Goal: Task Accomplishment & Management: Use online tool/utility

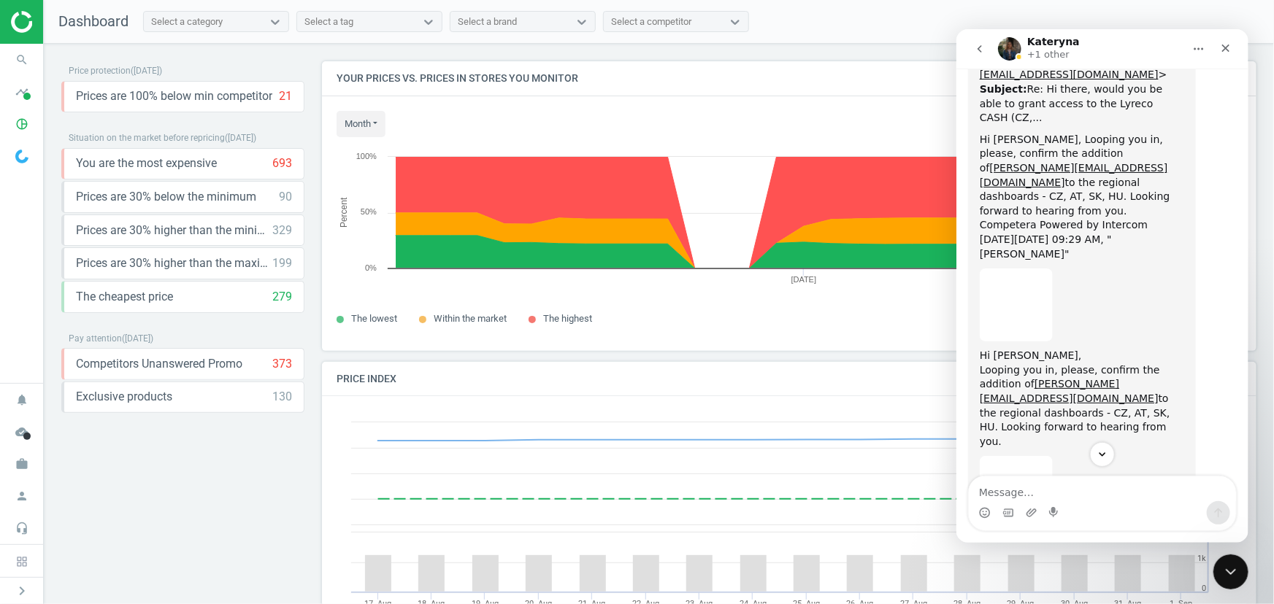
scroll to position [1350, 0]
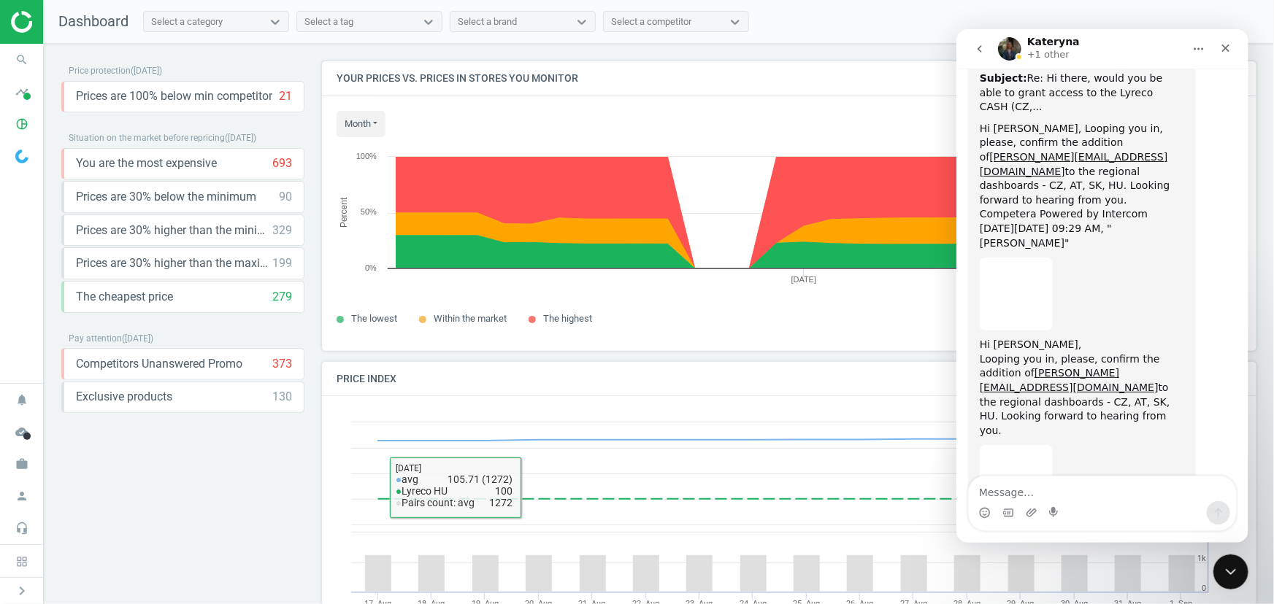
click at [153, 518] on div "Price protection ( 01.09.25 ) Prices are 100% below min competitor 21 keyboard_…" at bounding box center [182, 327] width 243 height 533
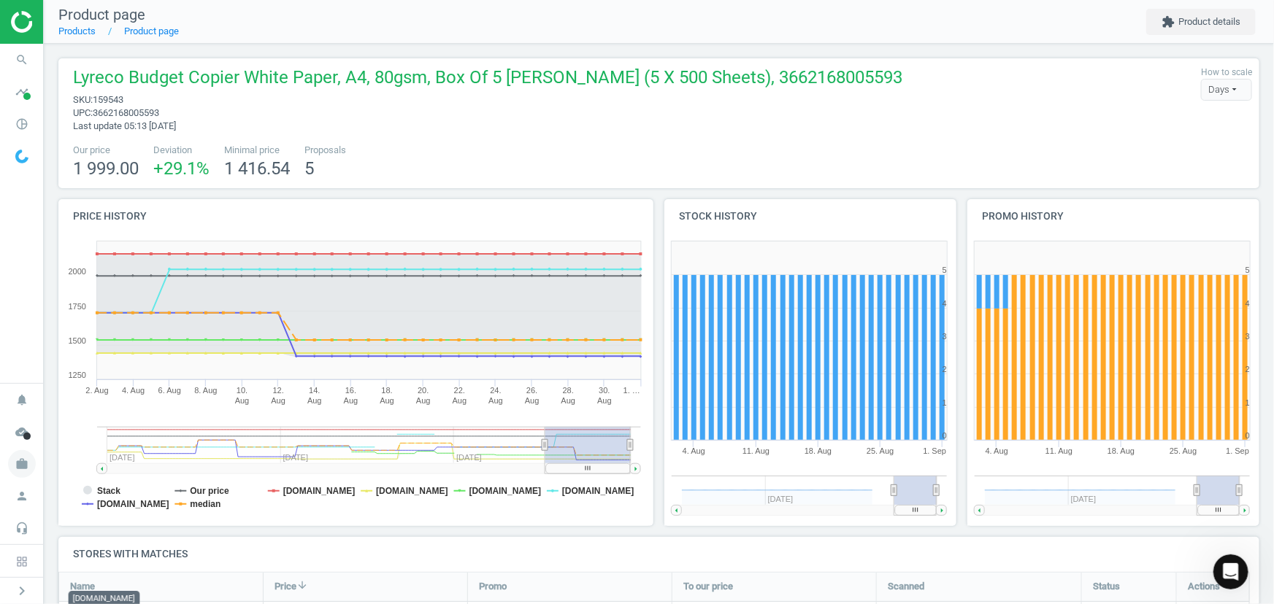
click at [21, 464] on icon "work" at bounding box center [22, 464] width 28 height 28
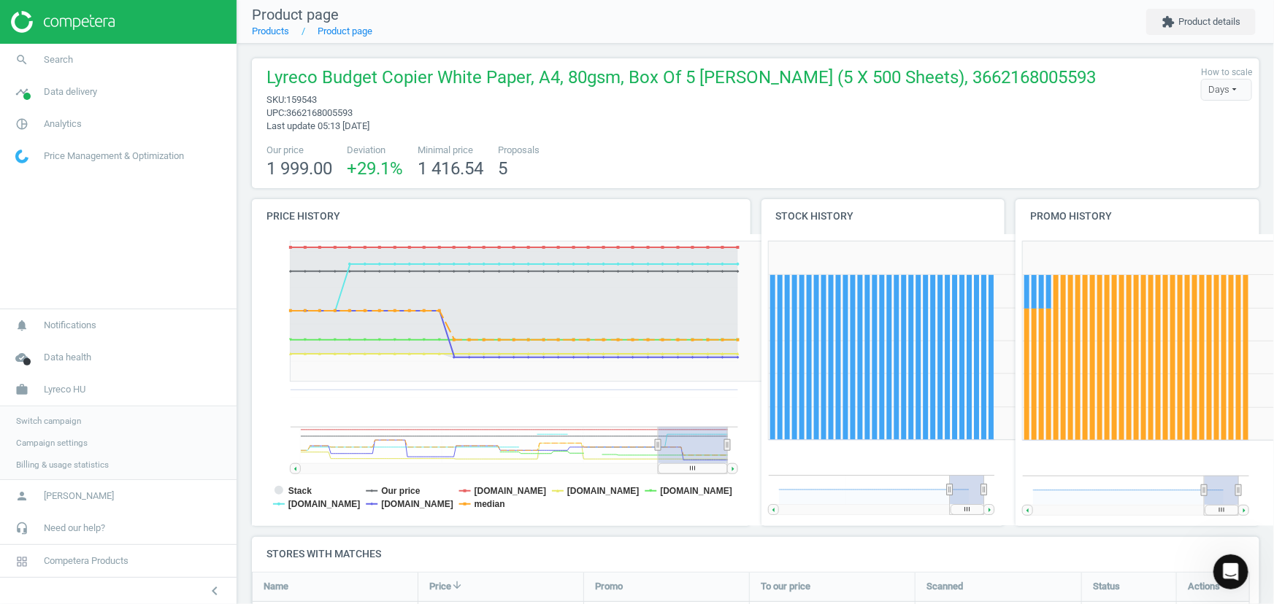
scroll to position [7, 7]
click at [61, 420] on span "Switch campaign" at bounding box center [48, 421] width 65 height 12
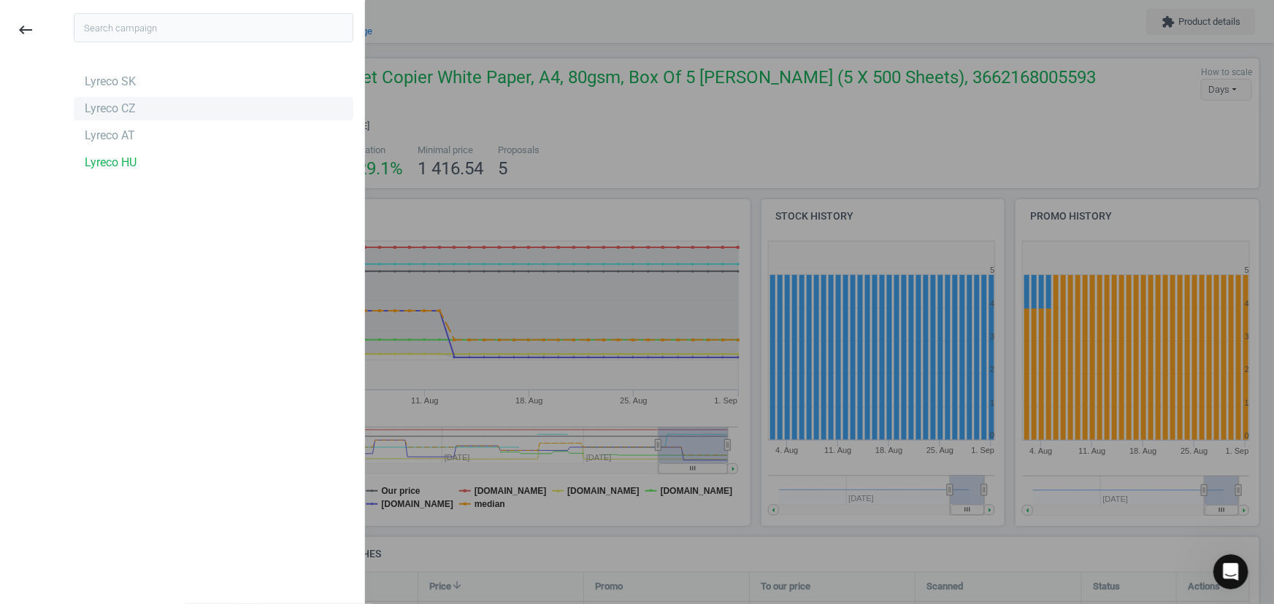
click at [134, 109] on div "Lyreco CZ" at bounding box center [214, 108] width 280 height 23
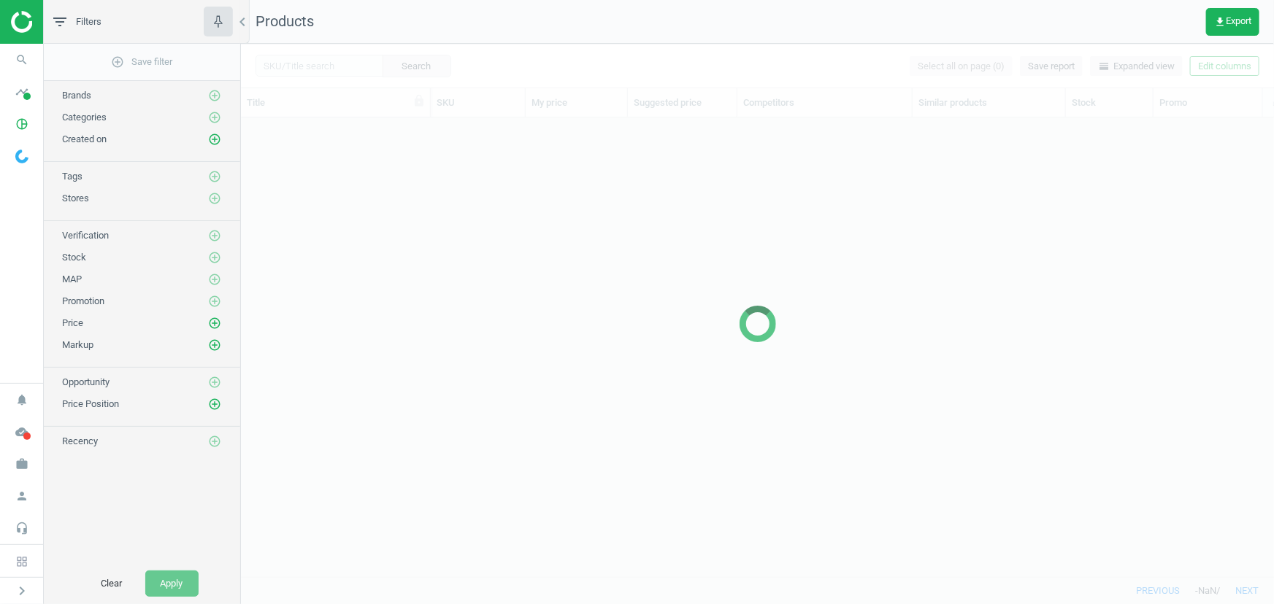
scroll to position [439, 1023]
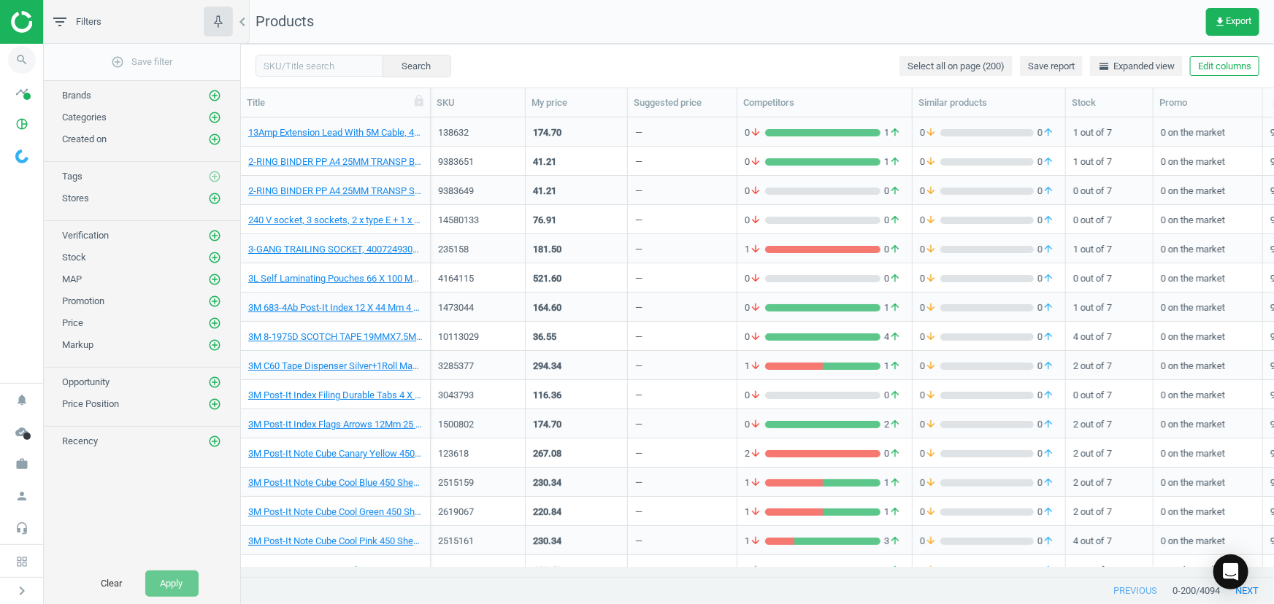
click at [26, 61] on icon "search" at bounding box center [22, 60] width 28 height 28
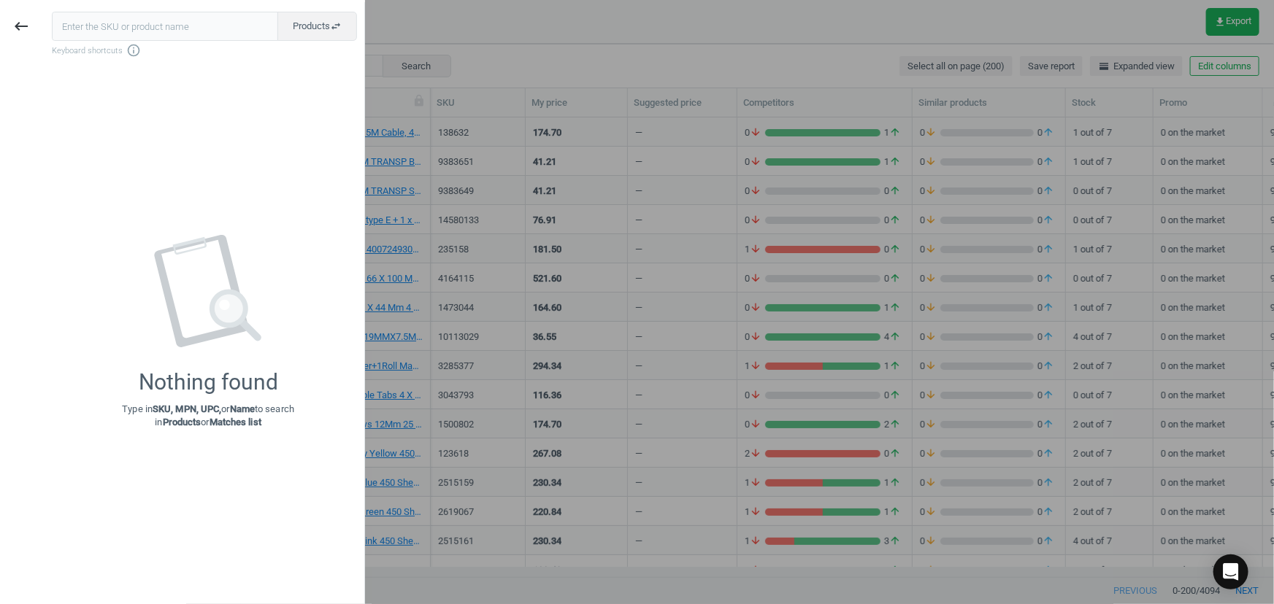
click at [99, 28] on input "text" at bounding box center [165, 26] width 226 height 29
type input "159543"
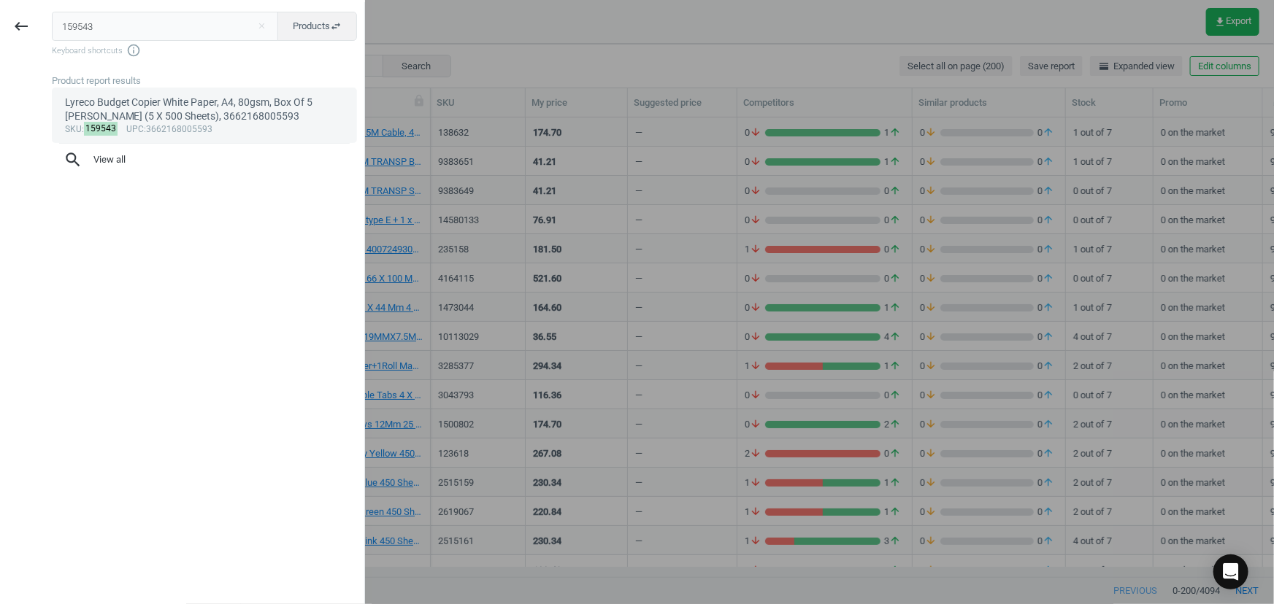
click at [175, 120] on div "Lyreco Budget Copier White Paper, A4, 80gsm, Box Of 5 Reams (5 X 500 Sheets), 3…" at bounding box center [205, 110] width 280 height 28
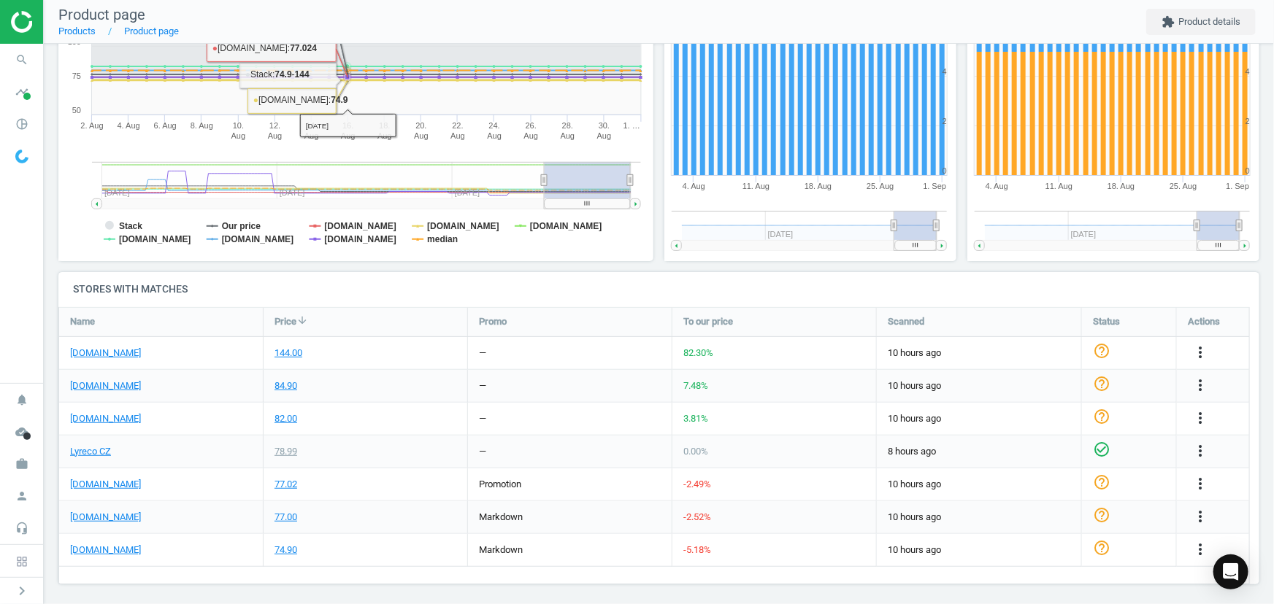
scroll to position [270, 0]
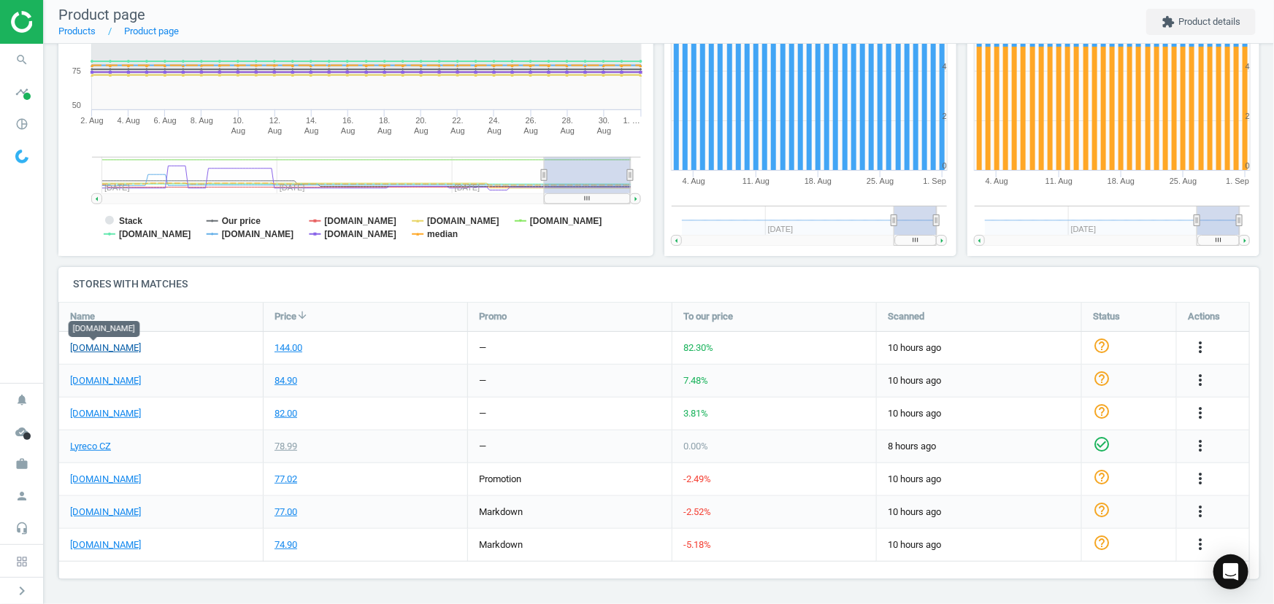
click at [104, 346] on link "rajapack.cz" at bounding box center [105, 348] width 71 height 13
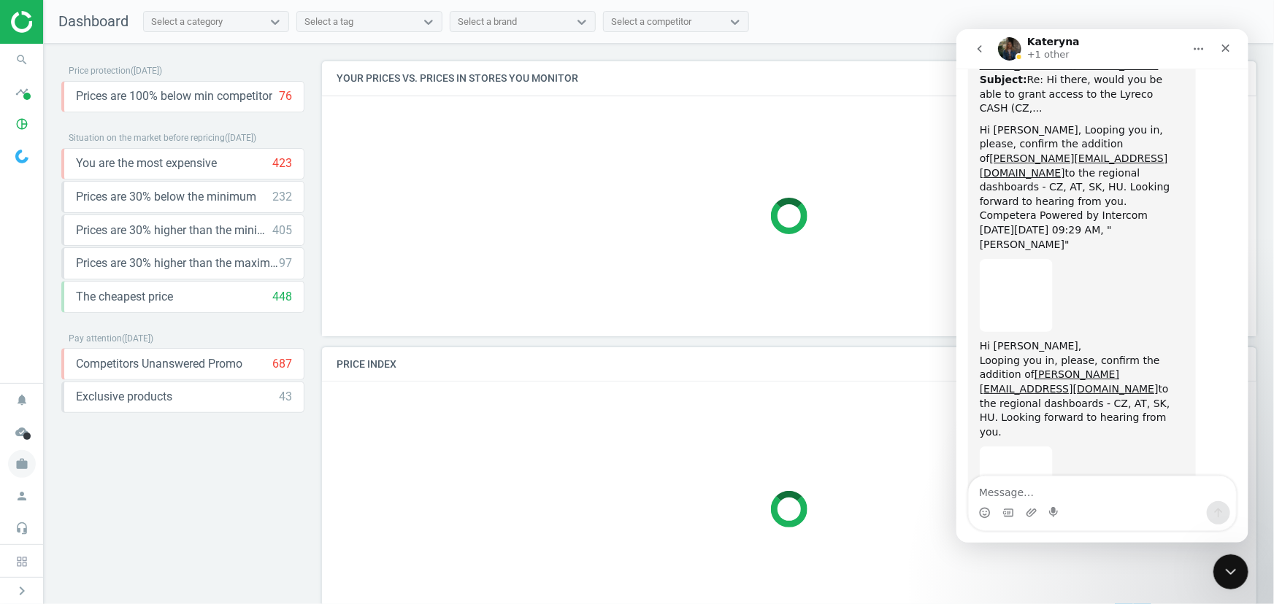
scroll to position [7, 7]
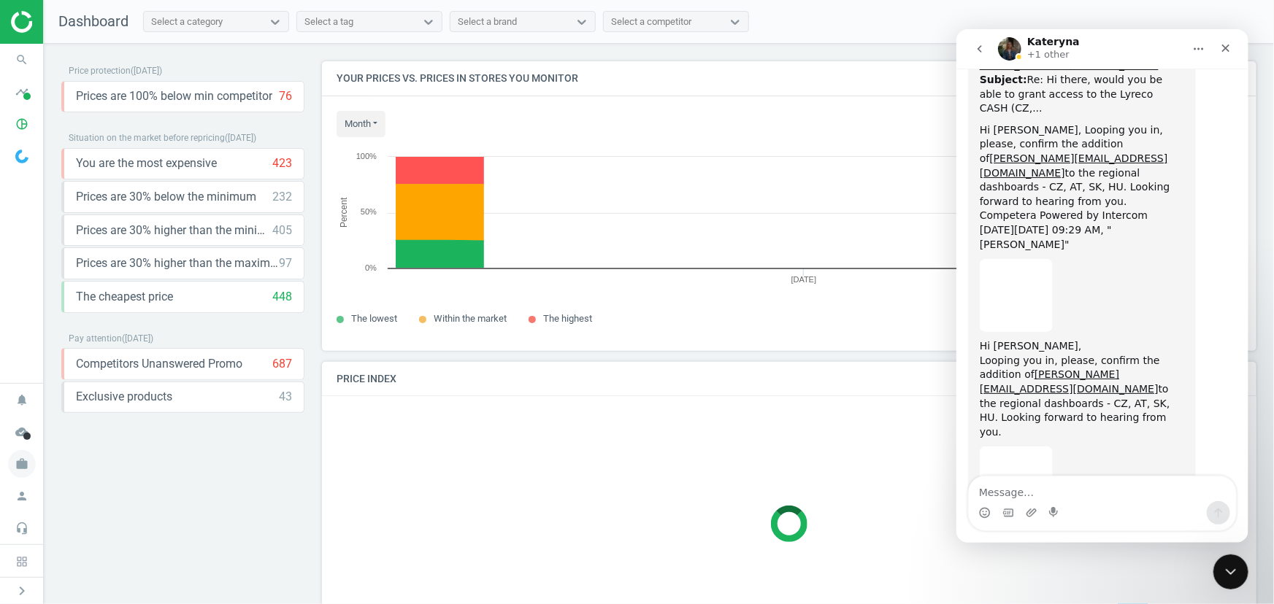
click at [31, 468] on icon "work" at bounding box center [22, 464] width 28 height 28
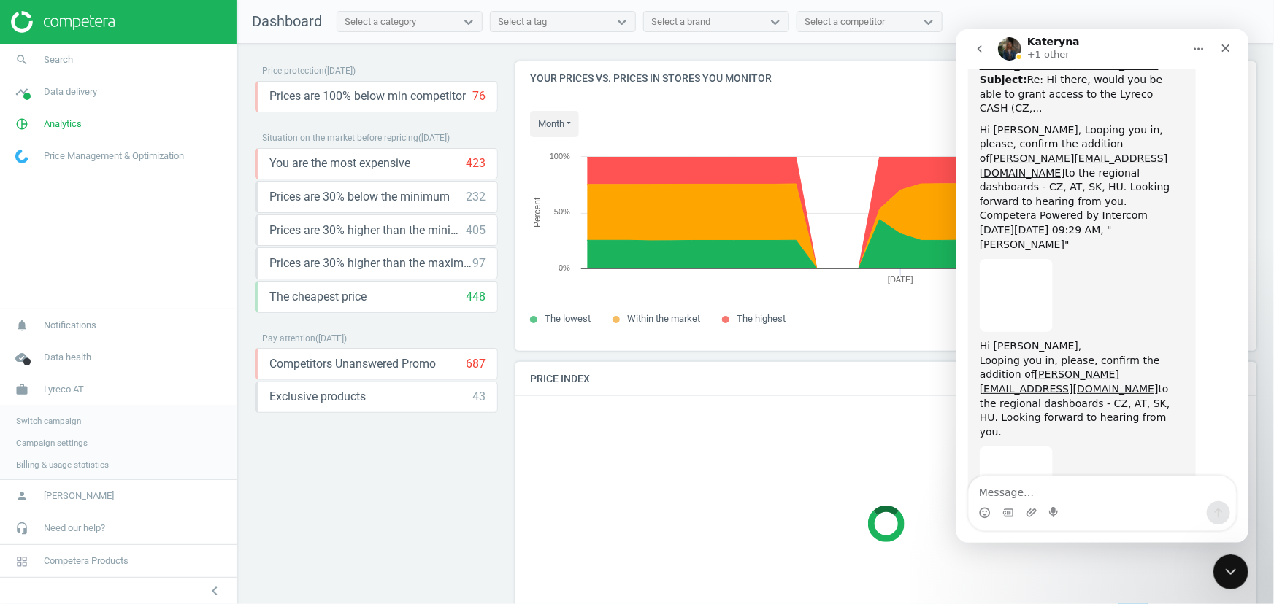
click at [59, 422] on span "Switch campaign" at bounding box center [48, 421] width 65 height 12
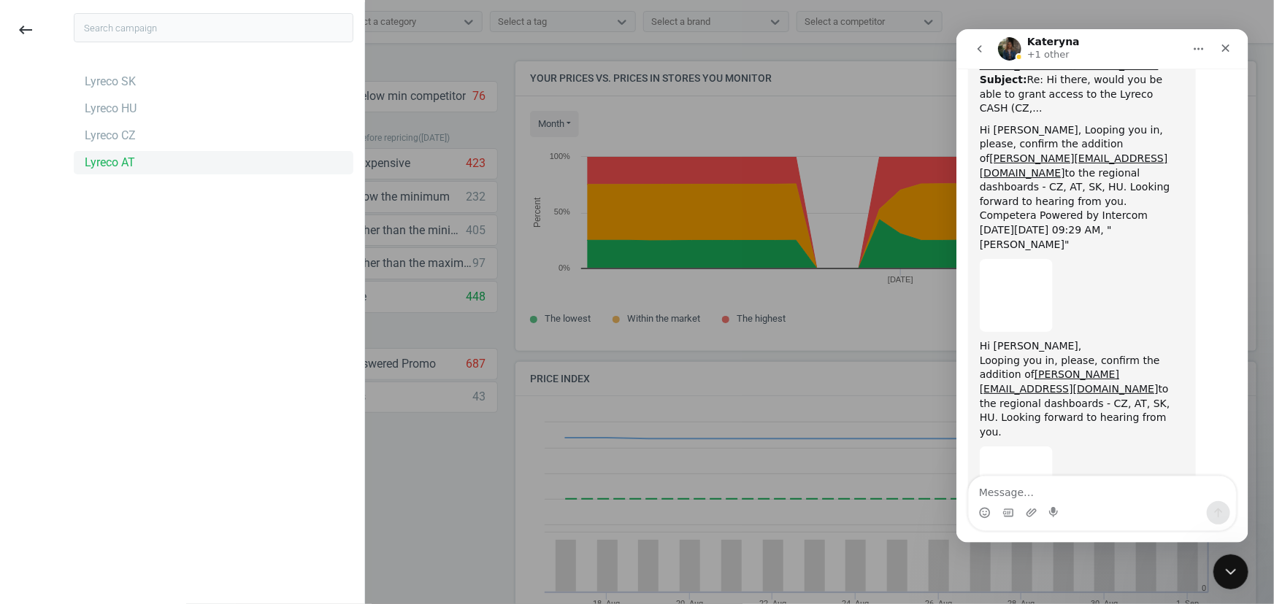
scroll to position [357, 752]
click at [125, 109] on div "Lyreco HU" at bounding box center [111, 109] width 52 height 16
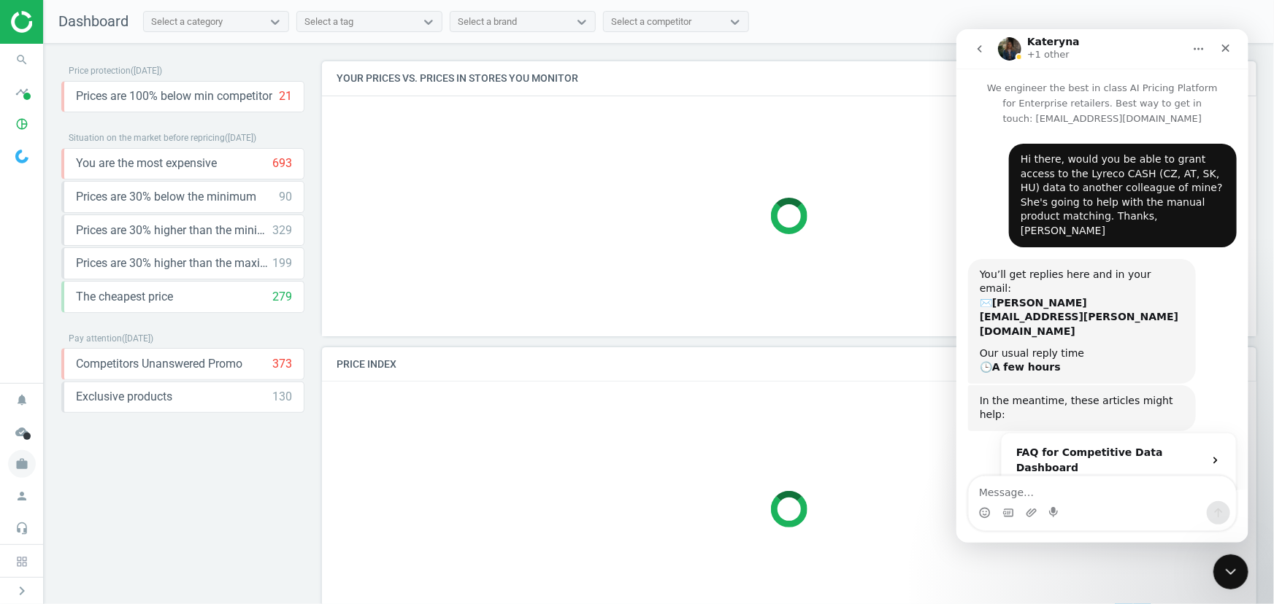
click at [20, 468] on icon "work" at bounding box center [22, 464] width 28 height 28
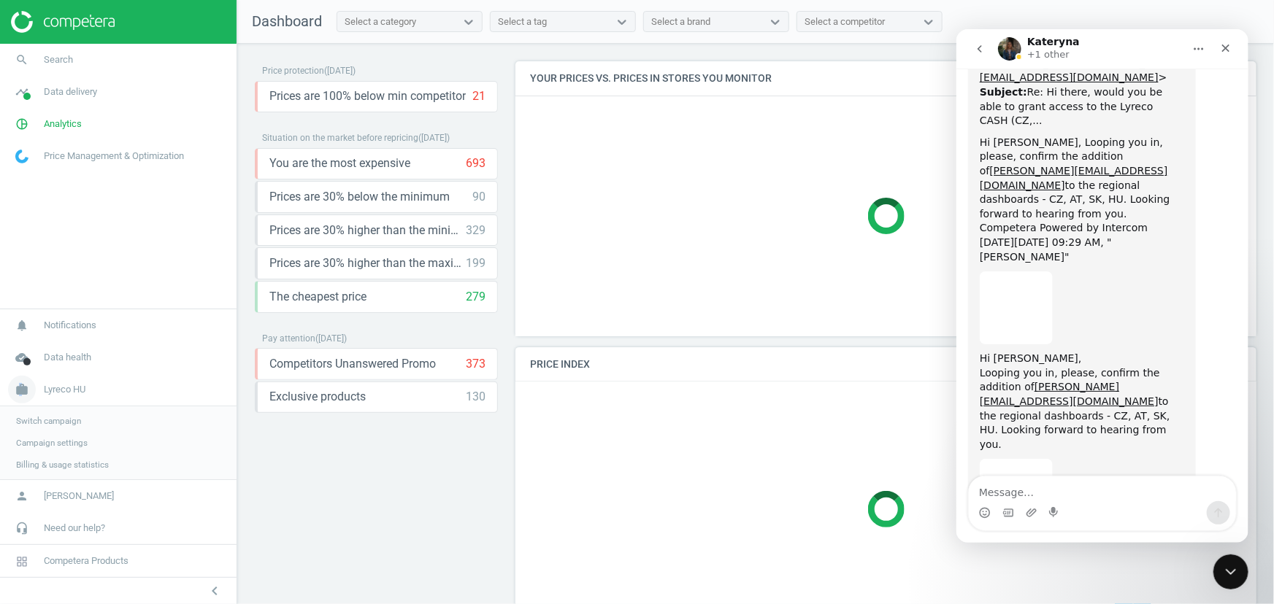
scroll to position [1350, 0]
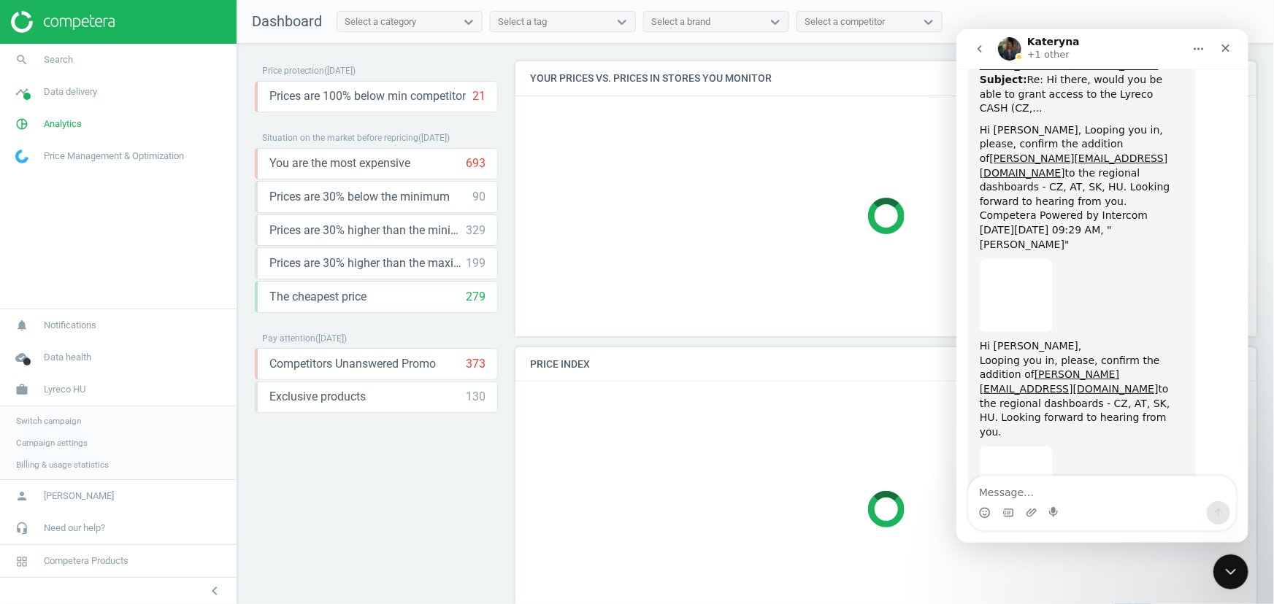
click at [66, 415] on span "Switch campaign" at bounding box center [48, 421] width 65 height 12
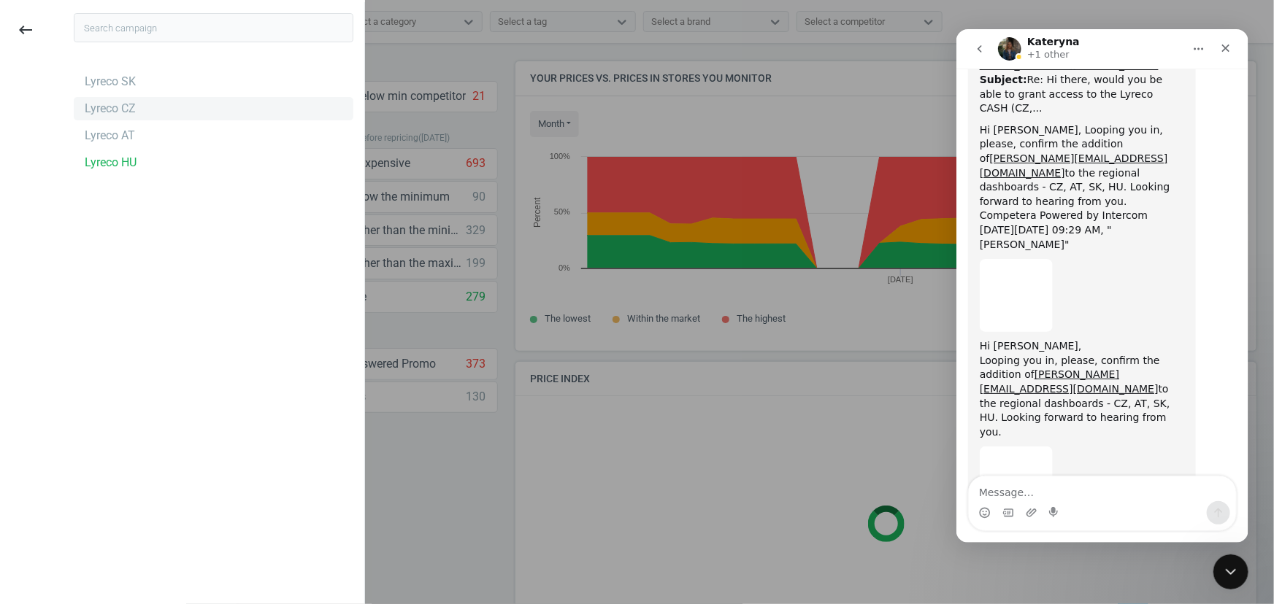
click at [141, 105] on div "Lyreco CZ" at bounding box center [214, 108] width 280 height 23
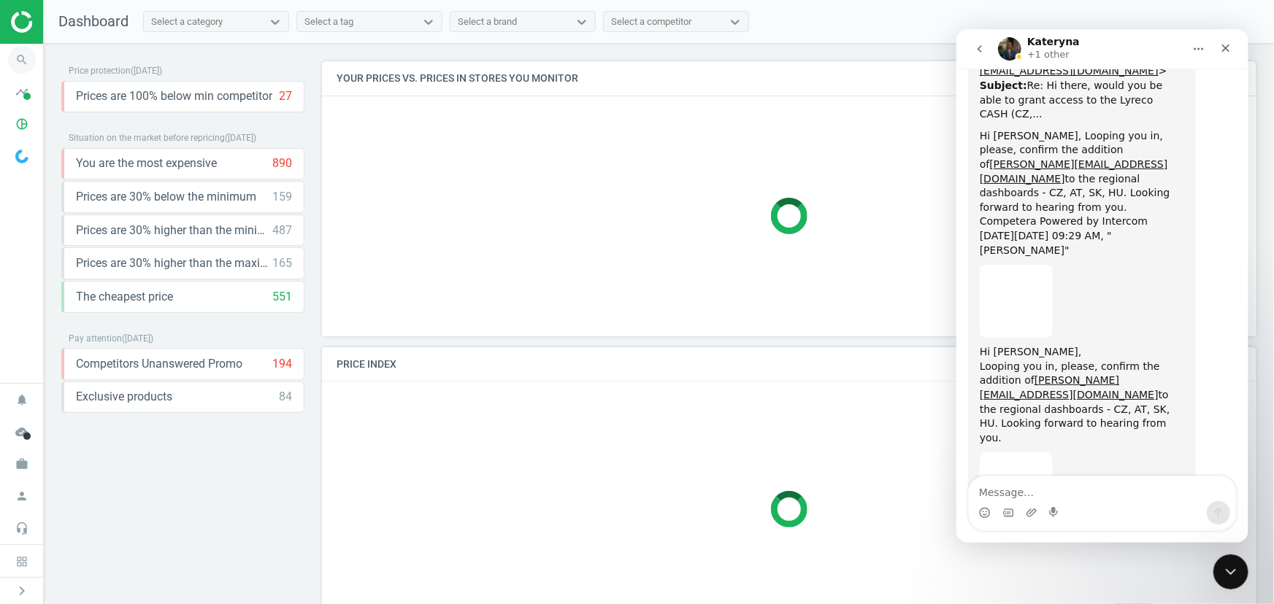
click at [25, 60] on icon "search" at bounding box center [22, 60] width 28 height 28
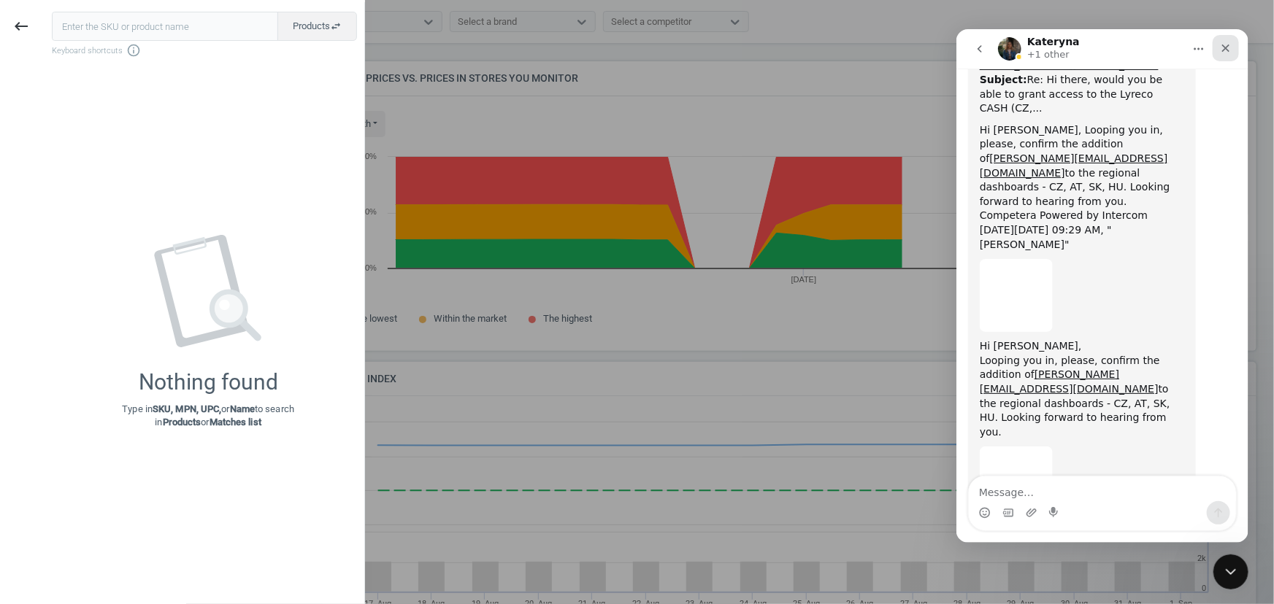
scroll to position [357, 946]
click at [1223, 49] on icon "Close" at bounding box center [1225, 48] width 12 height 12
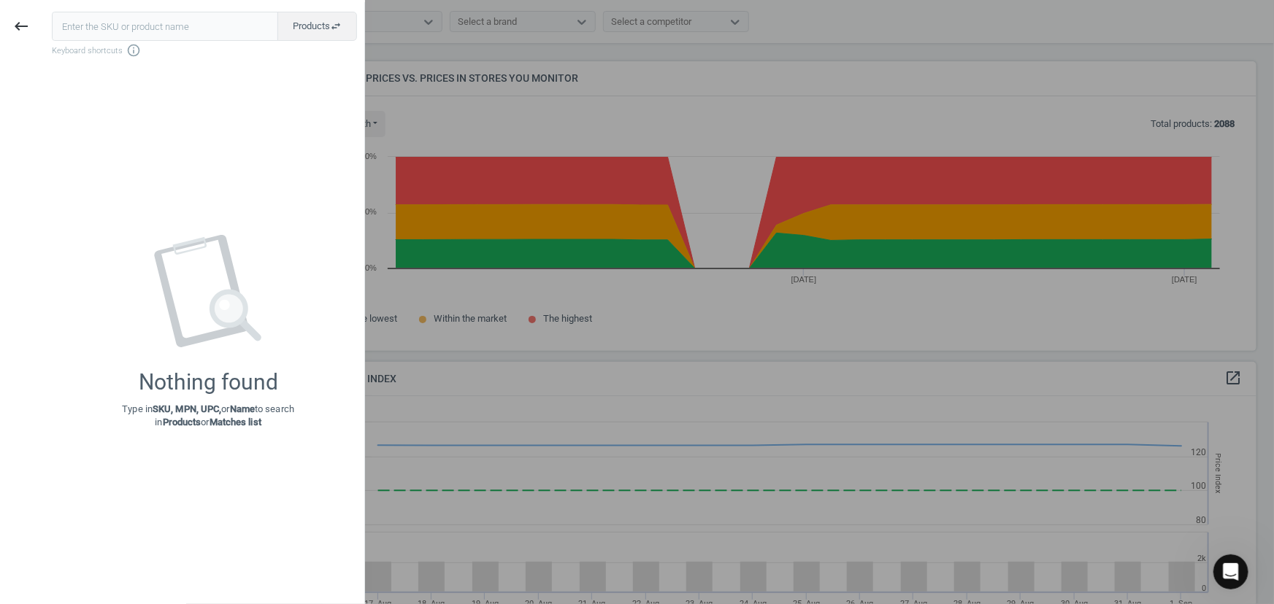
scroll to position [1350, 0]
click at [185, 21] on input "text" at bounding box center [165, 26] width 226 height 29
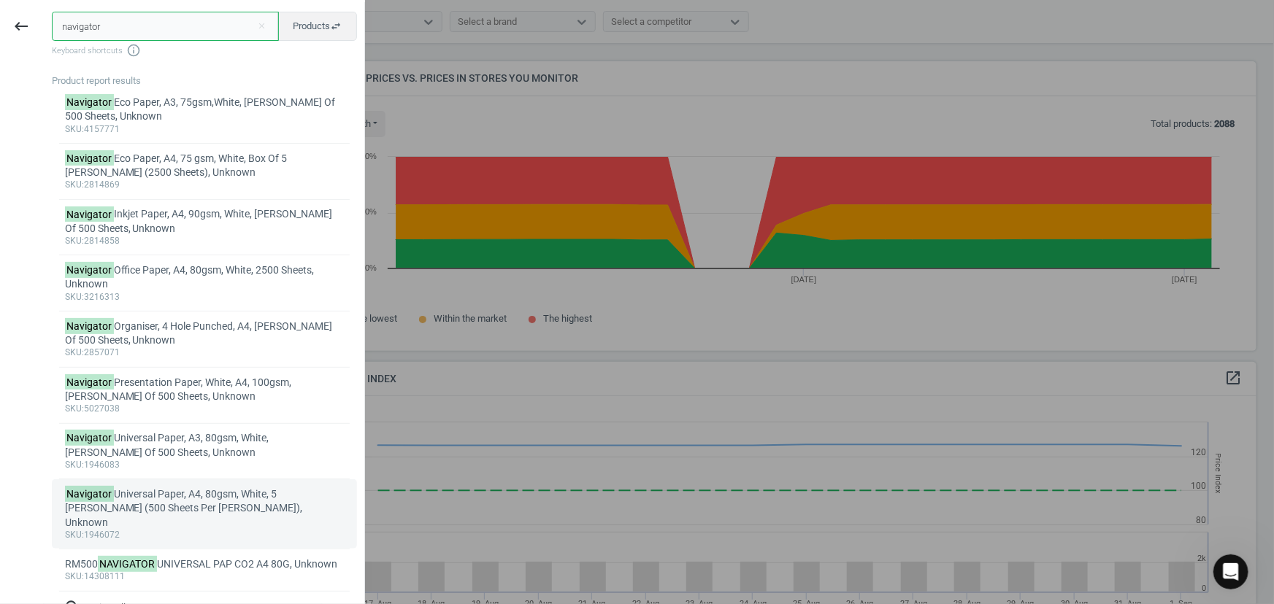
type input "navigator"
click at [231, 502] on div "Navigator Universal Paper, A4, 80gsm, White, 5 Reams (500 Sheets Per Ream), Unk…" at bounding box center [205, 509] width 280 height 42
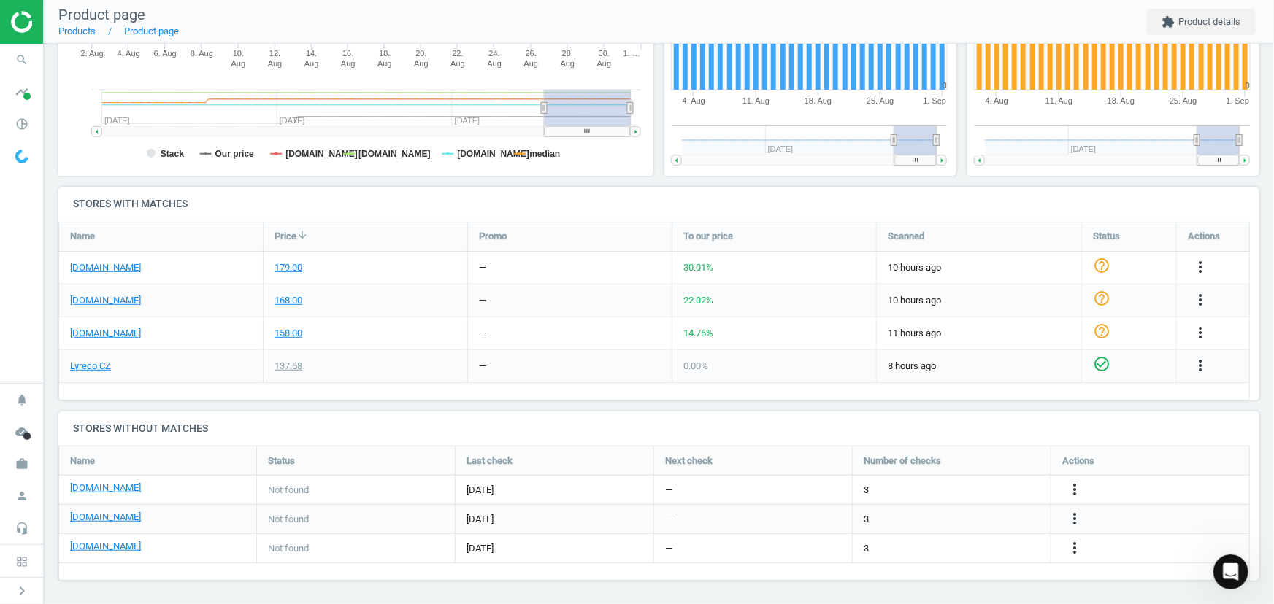
scroll to position [339, 0]
click at [1074, 489] on icon "more_vert" at bounding box center [1075, 489] width 18 height 18
click at [935, 487] on link "Edit URL/product option" at bounding box center [960, 488] width 200 height 23
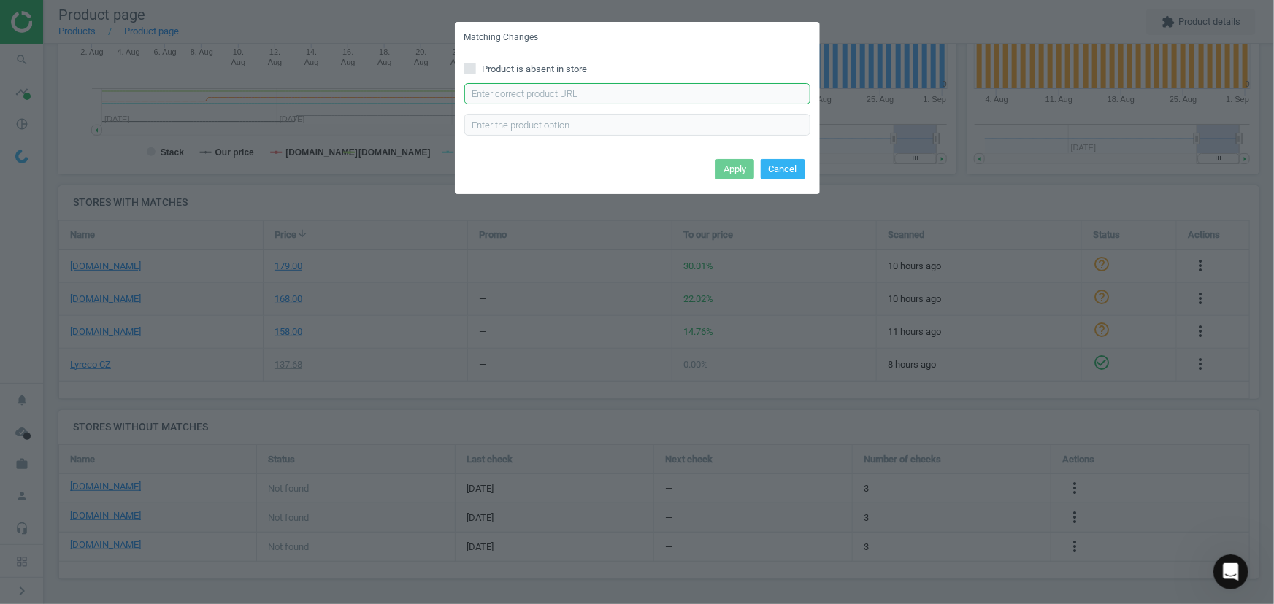
click at [579, 95] on input "text" at bounding box center [637, 94] width 346 height 22
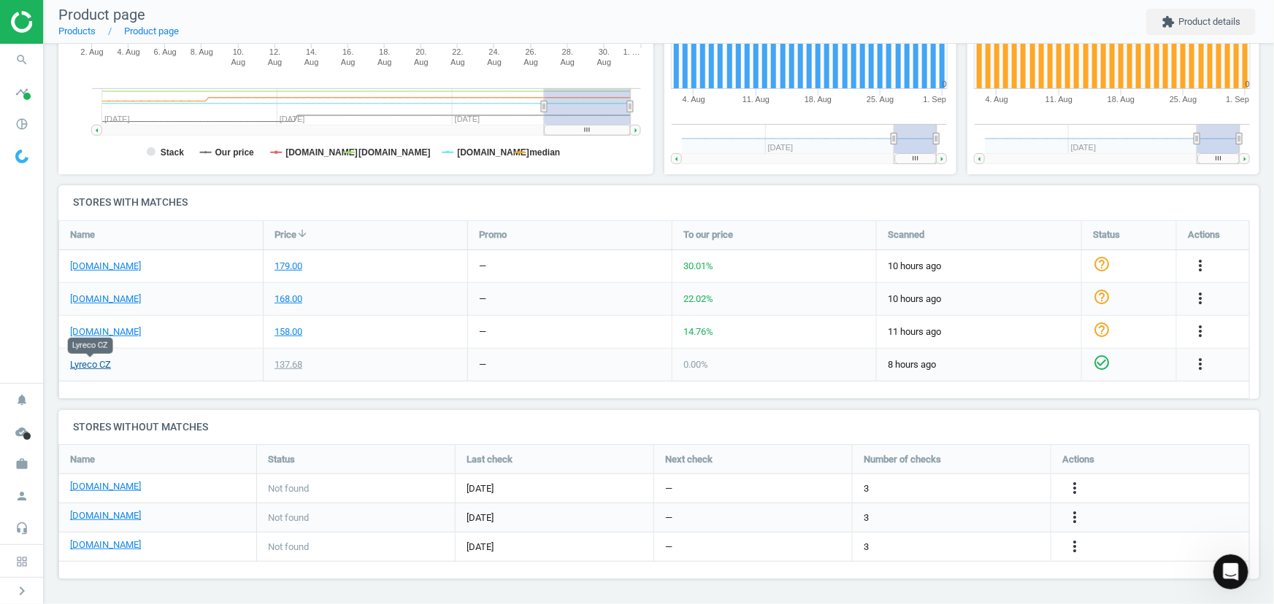
click at [99, 363] on link "Lyreco CZ" at bounding box center [90, 364] width 41 height 13
click at [1073, 490] on icon "more_vert" at bounding box center [1075, 489] width 18 height 18
click at [958, 486] on link "Edit URL/product option" at bounding box center [960, 488] width 200 height 23
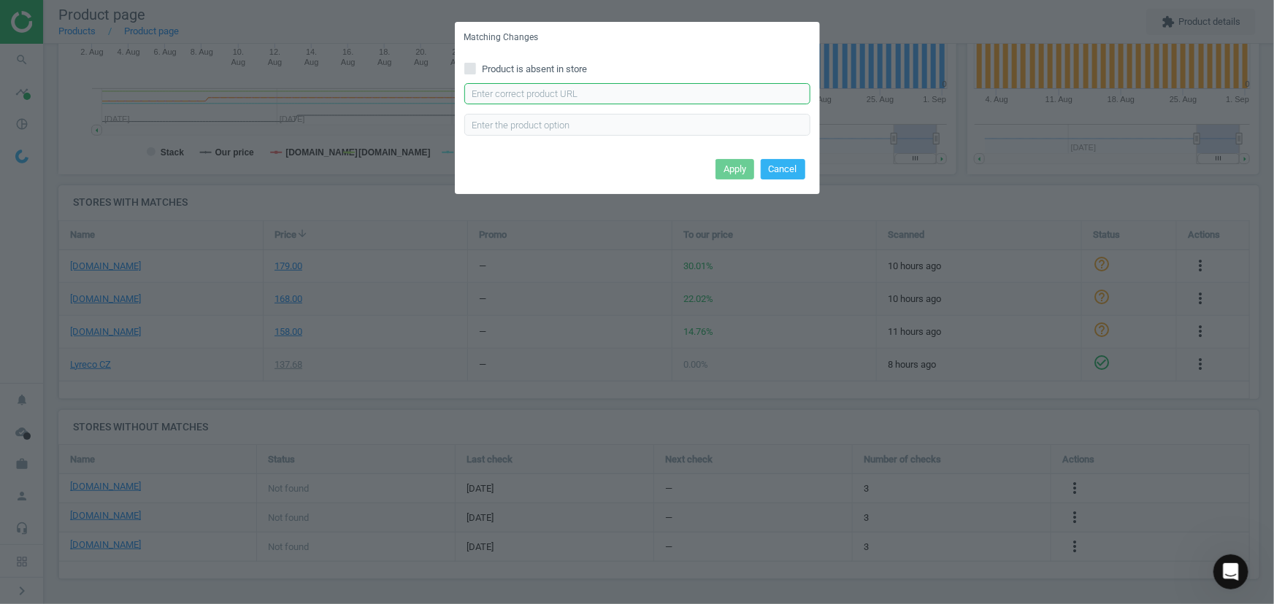
click at [620, 90] on input "text" at bounding box center [637, 94] width 346 height 22
paste input "https://obchod.activa.cz/produkt/navigator-universal-xerograficky-papir-a4-80-g…"
type input "https://obchod.activa.cz/produkt/navigator-universal-xerograficky-papir-a4-80-g…"
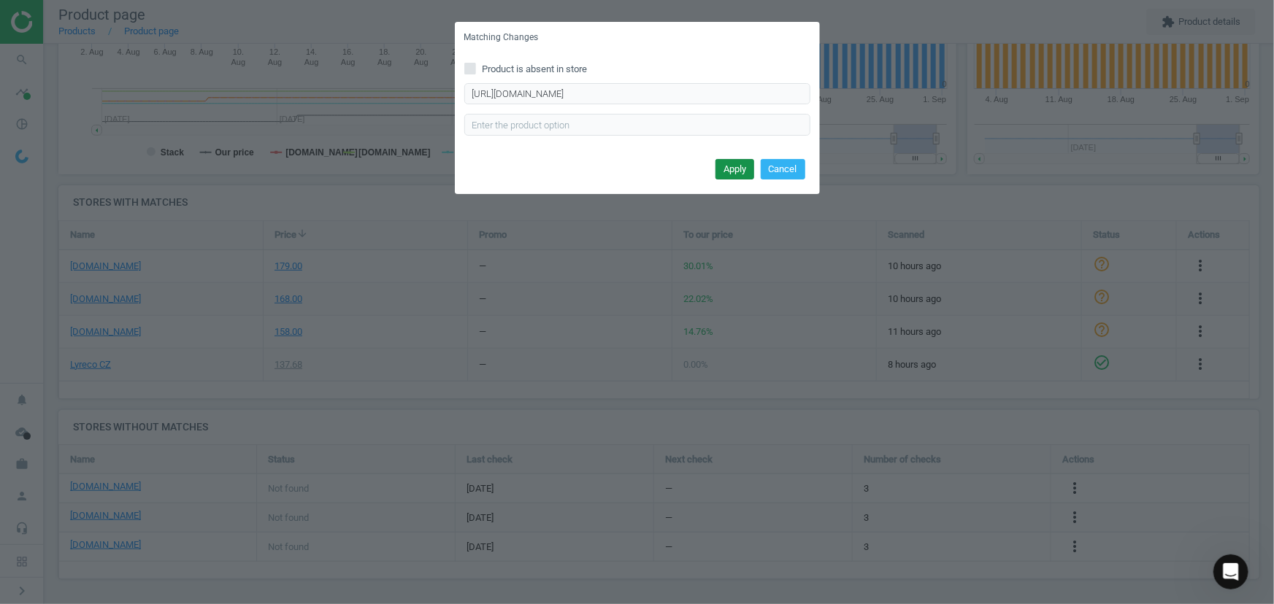
click at [734, 167] on button "Apply" at bounding box center [734, 169] width 39 height 20
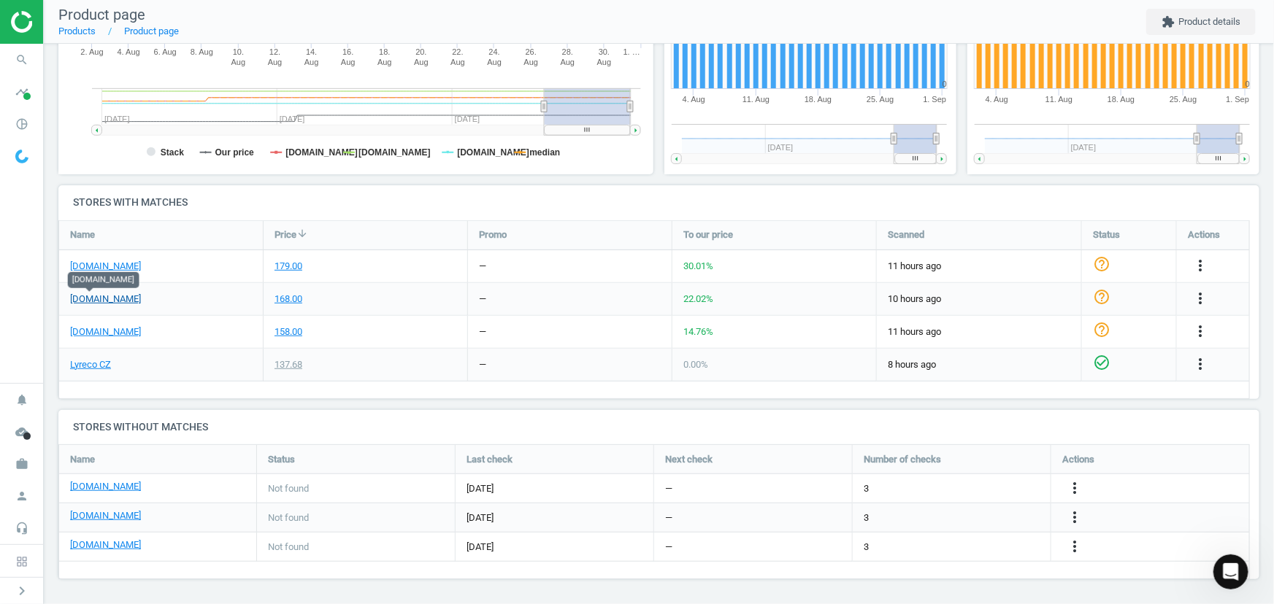
click at [99, 300] on link "officeo.cz" at bounding box center [105, 299] width 71 height 13
click at [665, 180] on div "Stock history Created with Highstock 6.2.0 0 1 2 3 4 4. Aug 11. Aug 18. Aug 25.…" at bounding box center [810, 16] width 303 height 338
click at [35, 51] on span "search" at bounding box center [22, 60] width 44 height 32
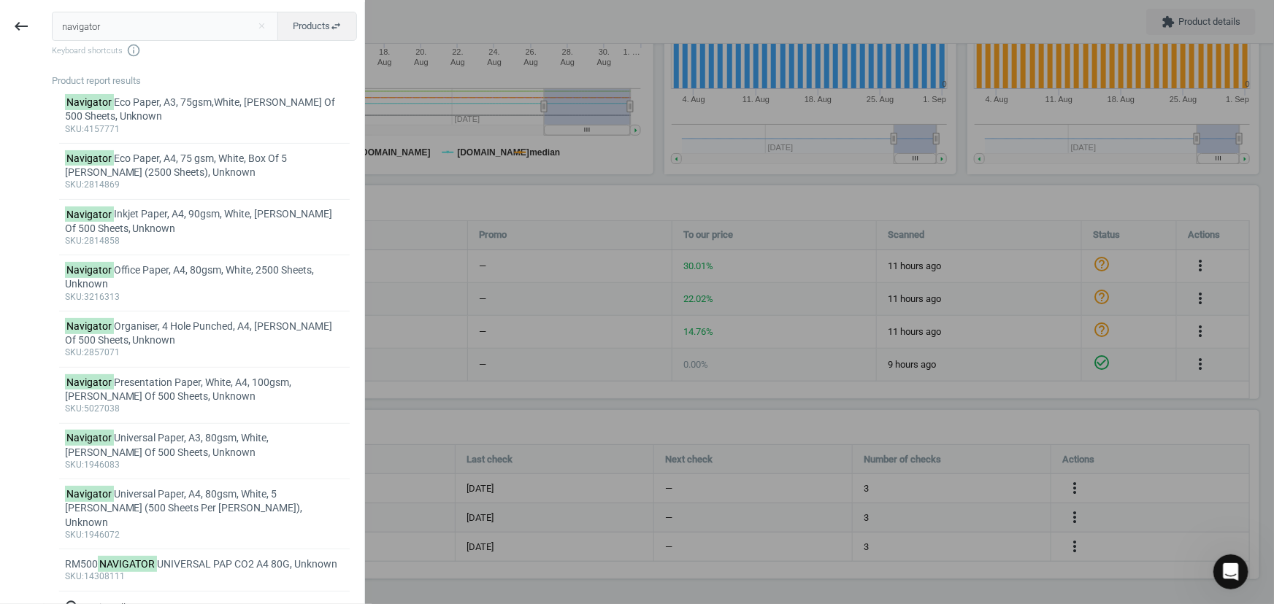
drag, startPoint x: 125, startPoint y: 26, endPoint x: 47, endPoint y: 24, distance: 77.4
click at [47, 24] on div "navigator close Products swap_horiz Keyboard shortcuts info_outline Product rep…" at bounding box center [203, 328] width 322 height 653
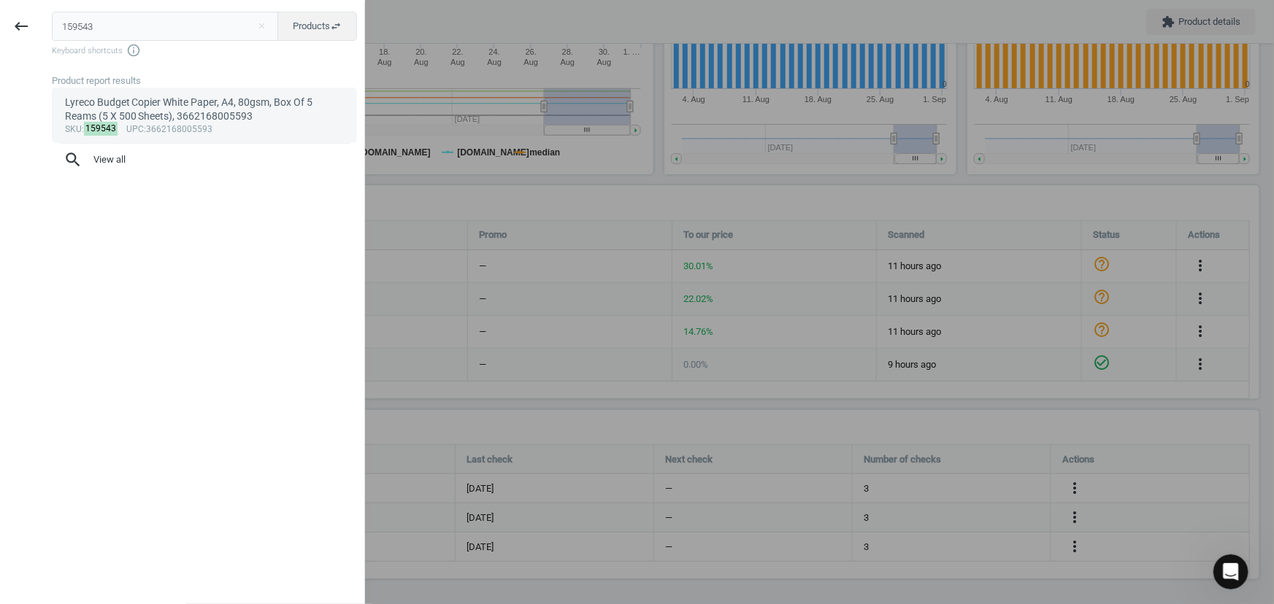
type input "159543"
click at [151, 111] on div "Lyreco Budget Copier White Paper, A4, 80gsm, Box Of 5 Reams (5 X 500 Sheets), 3…" at bounding box center [205, 110] width 280 height 28
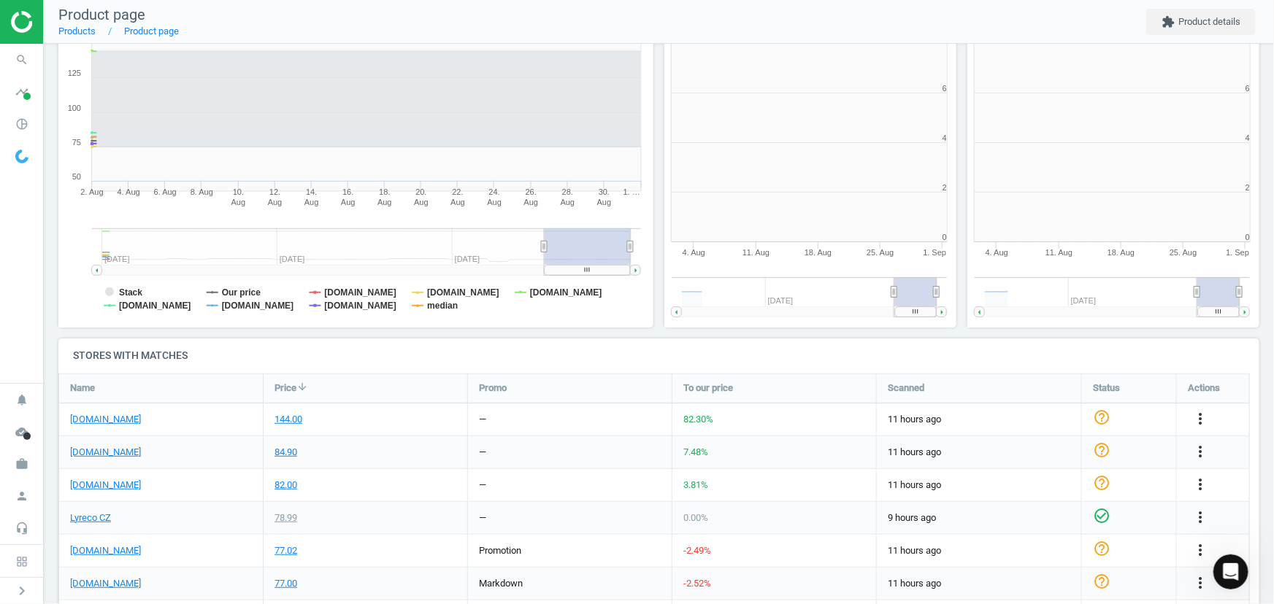
scroll to position [313, 311]
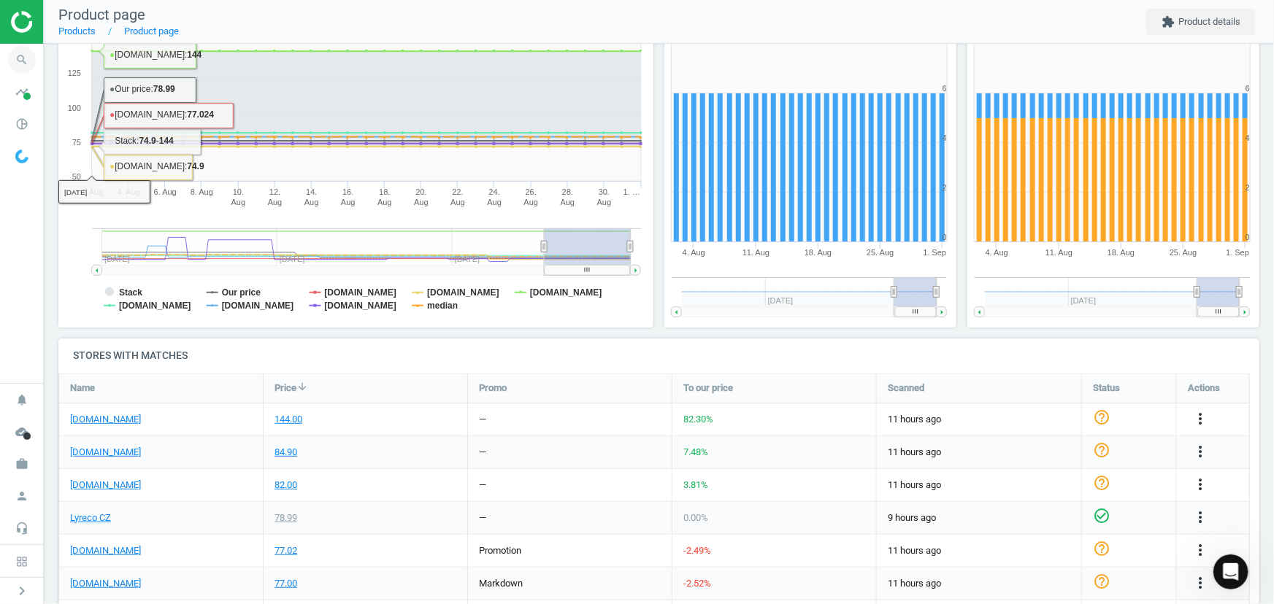
click at [28, 61] on icon "search" at bounding box center [22, 60] width 28 height 28
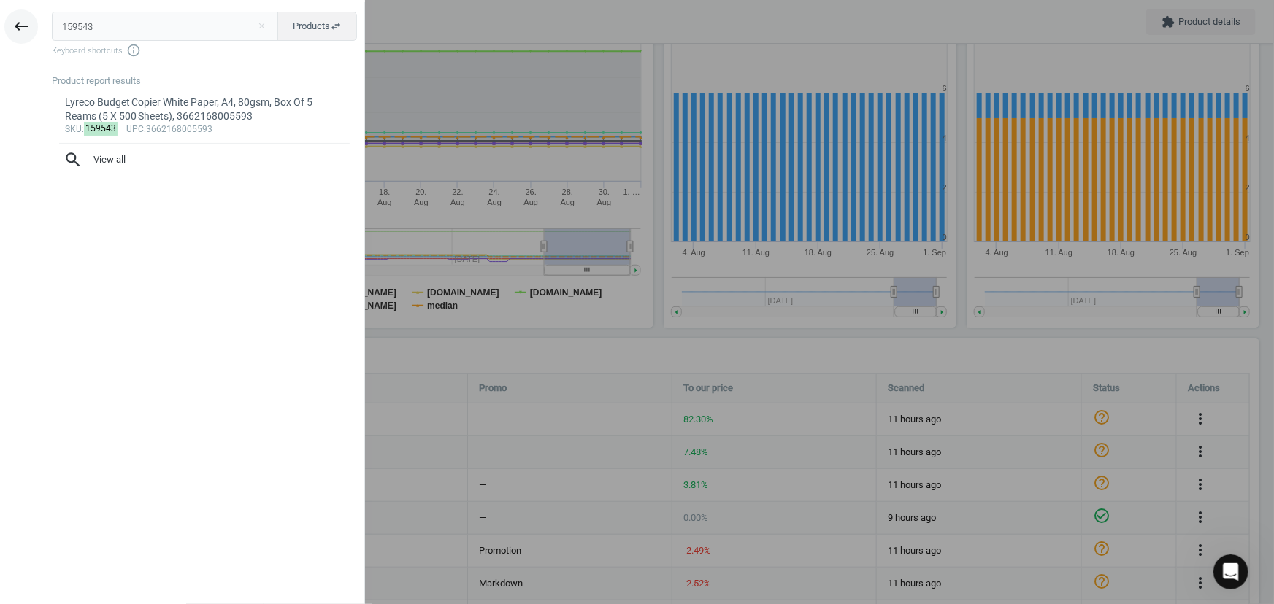
drag, startPoint x: 98, startPoint y: 34, endPoint x: 9, endPoint y: 15, distance: 90.3
click at [12, 18] on div "keyboard_backspace 159543 close Products swap_horiz Keyboard shortcuts info_out…" at bounding box center [182, 304] width 365 height 604
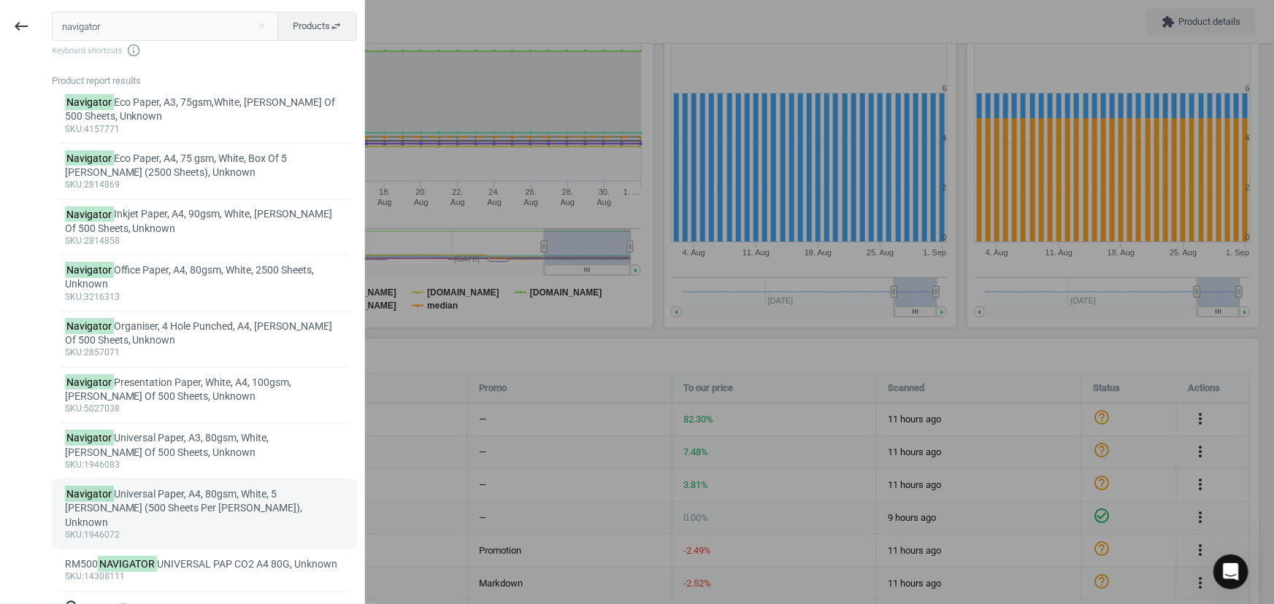
type input "navigator"
click at [197, 491] on div "Navigator Universal Paper, A4, 80gsm, White, 5 Reams (500 Sheets Per Ream), Unk…" at bounding box center [205, 509] width 280 height 42
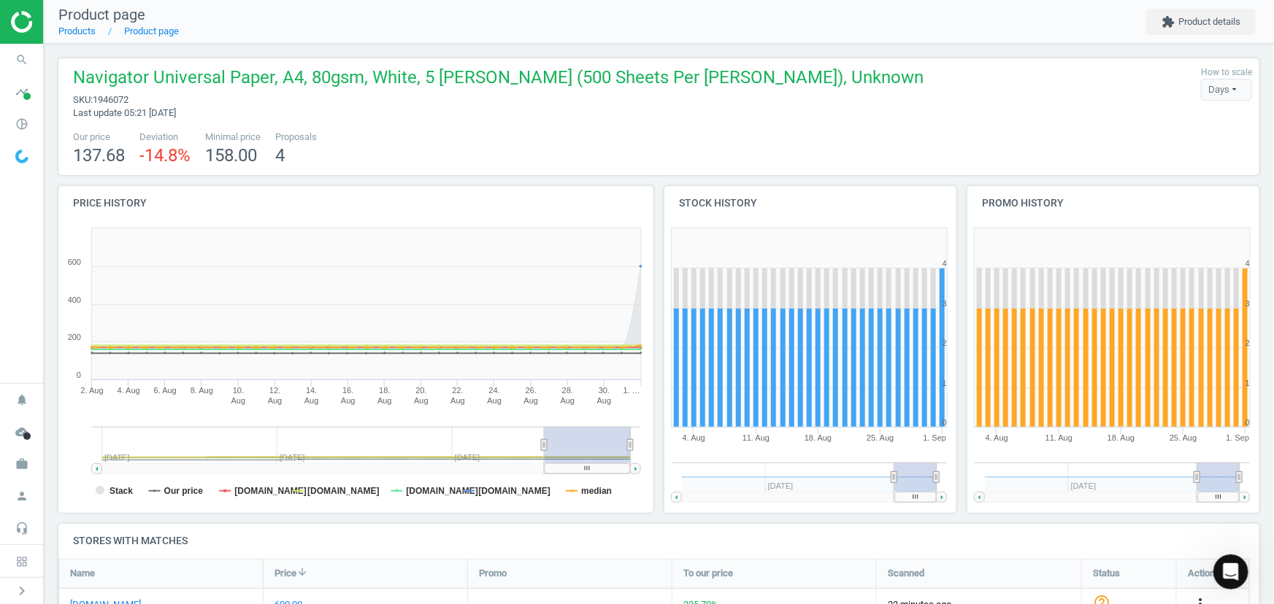
click at [109, 102] on span "1946072" at bounding box center [111, 99] width 36 height 11
copy span "1946072"
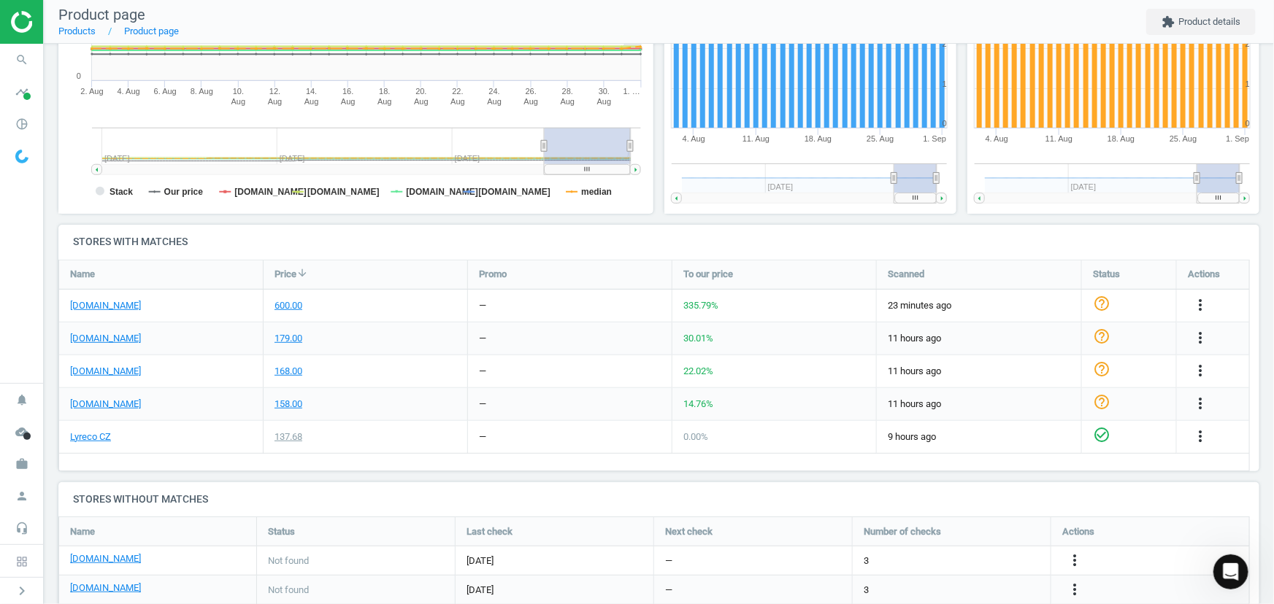
scroll to position [343, 0]
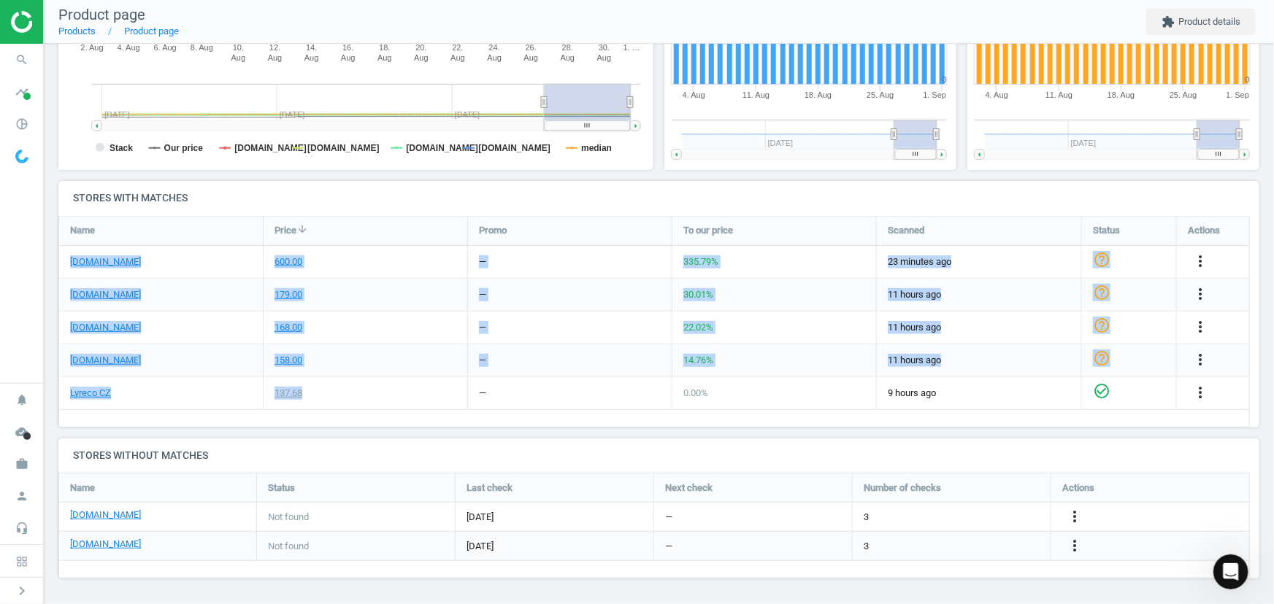
drag, startPoint x: 61, startPoint y: 257, endPoint x: 313, endPoint y: 391, distance: 285.1
click at [313, 217] on div "obchod.activa.cz 600.00 — 335.79 % 23 minutes ago help_outline more_vert eshop.…" at bounding box center [654, 217] width 1190 height 0
copy div "obchod.activa.cz 600.00 — 335.79 % 23 minutes ago help_outline more_vert eshop.…"
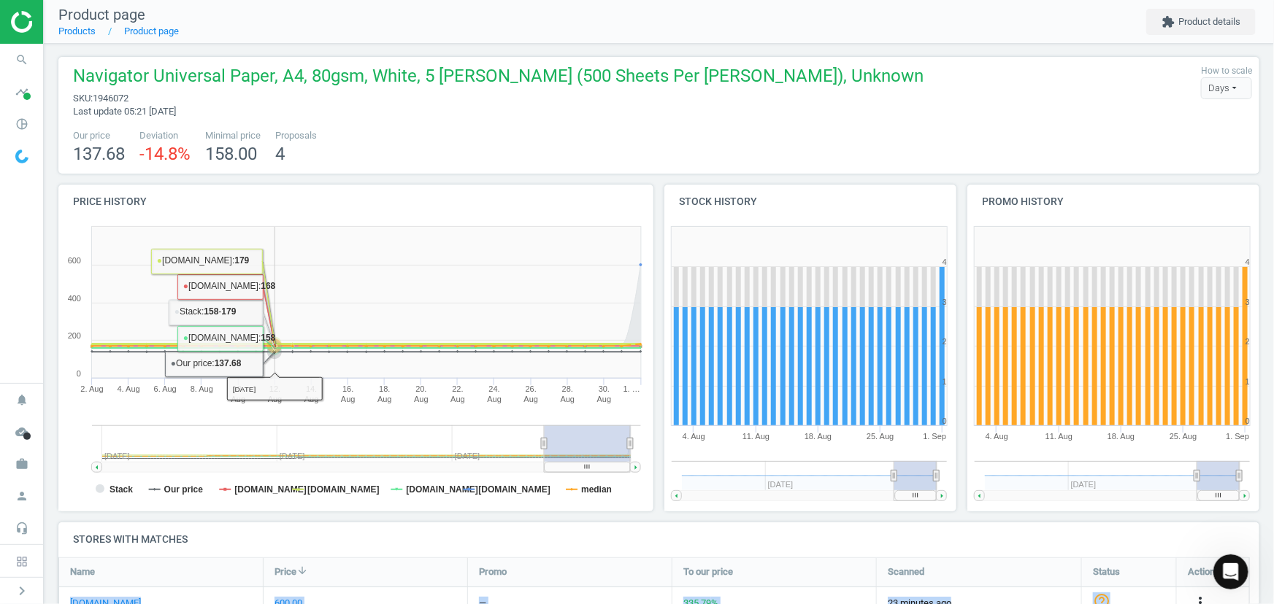
scroll to position [0, 0]
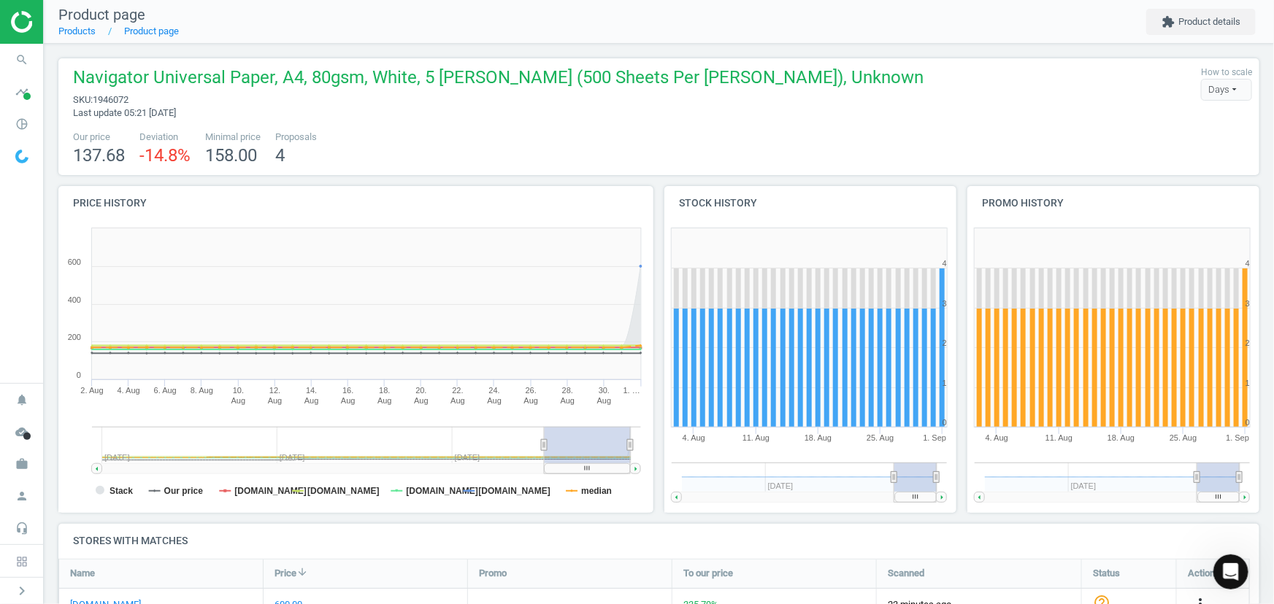
click at [120, 96] on span "1946072" at bounding box center [111, 99] width 36 height 11
copy span "1946072"
